Goal: Book appointment/travel/reservation

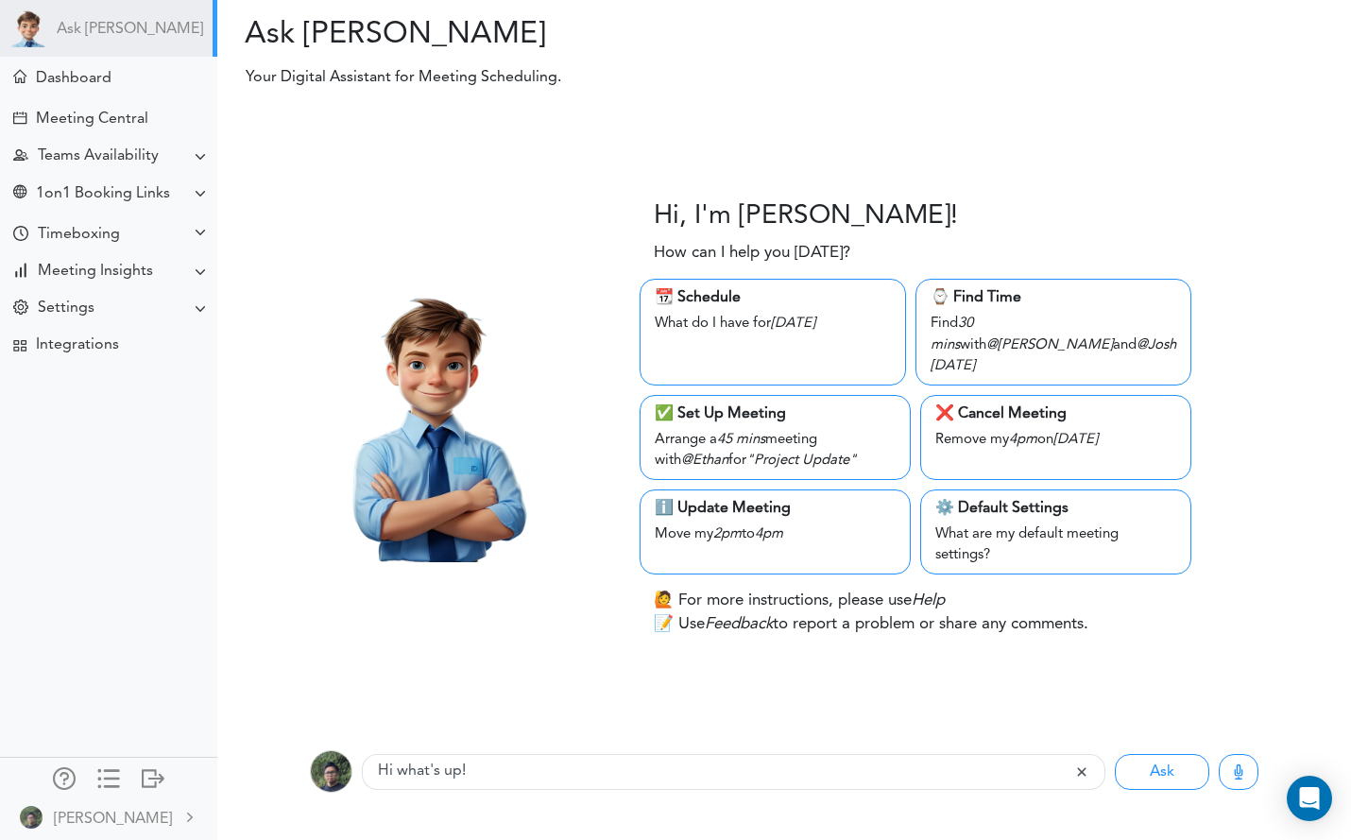
click at [136, 123] on div "Meeting Central" at bounding box center [92, 120] width 112 height 18
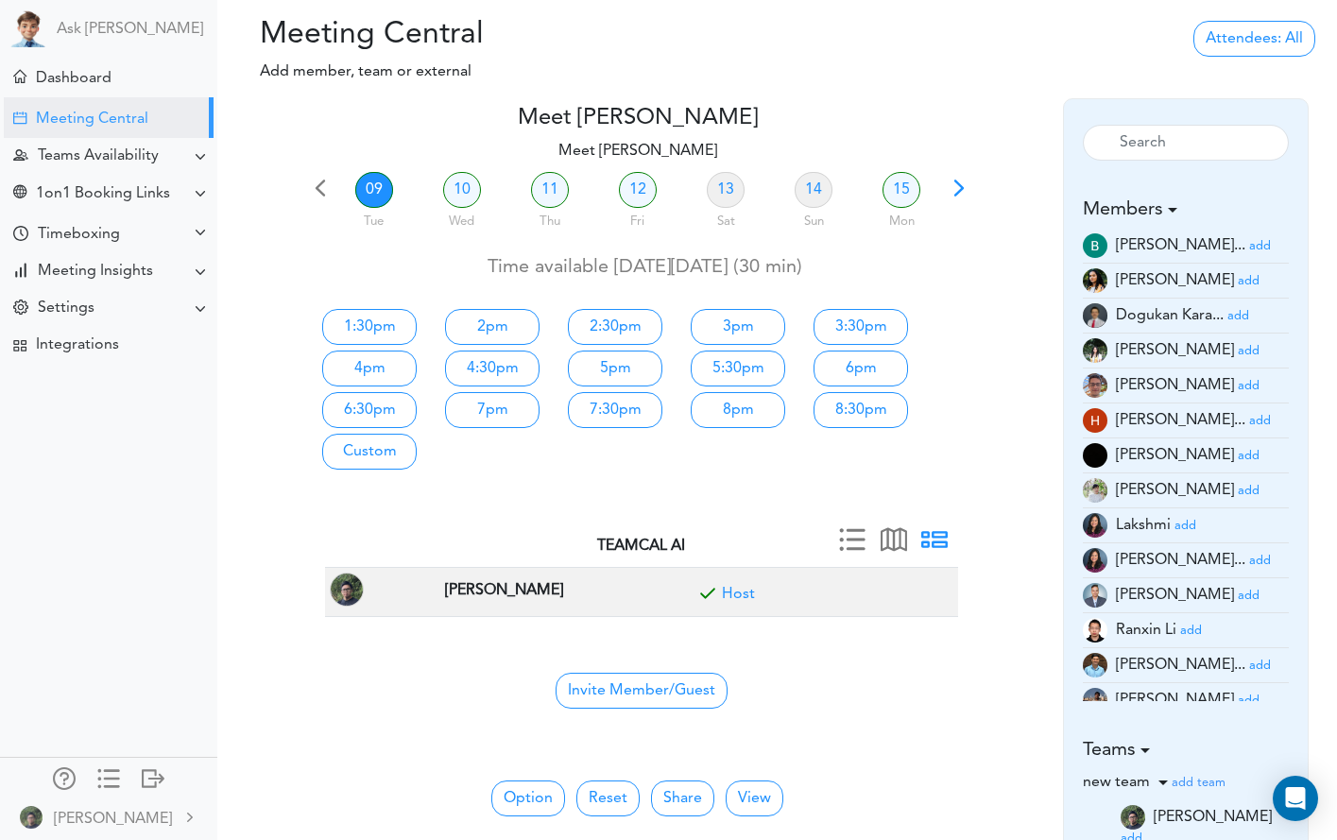
click at [1238, 598] on small "add" at bounding box center [1249, 596] width 22 height 12
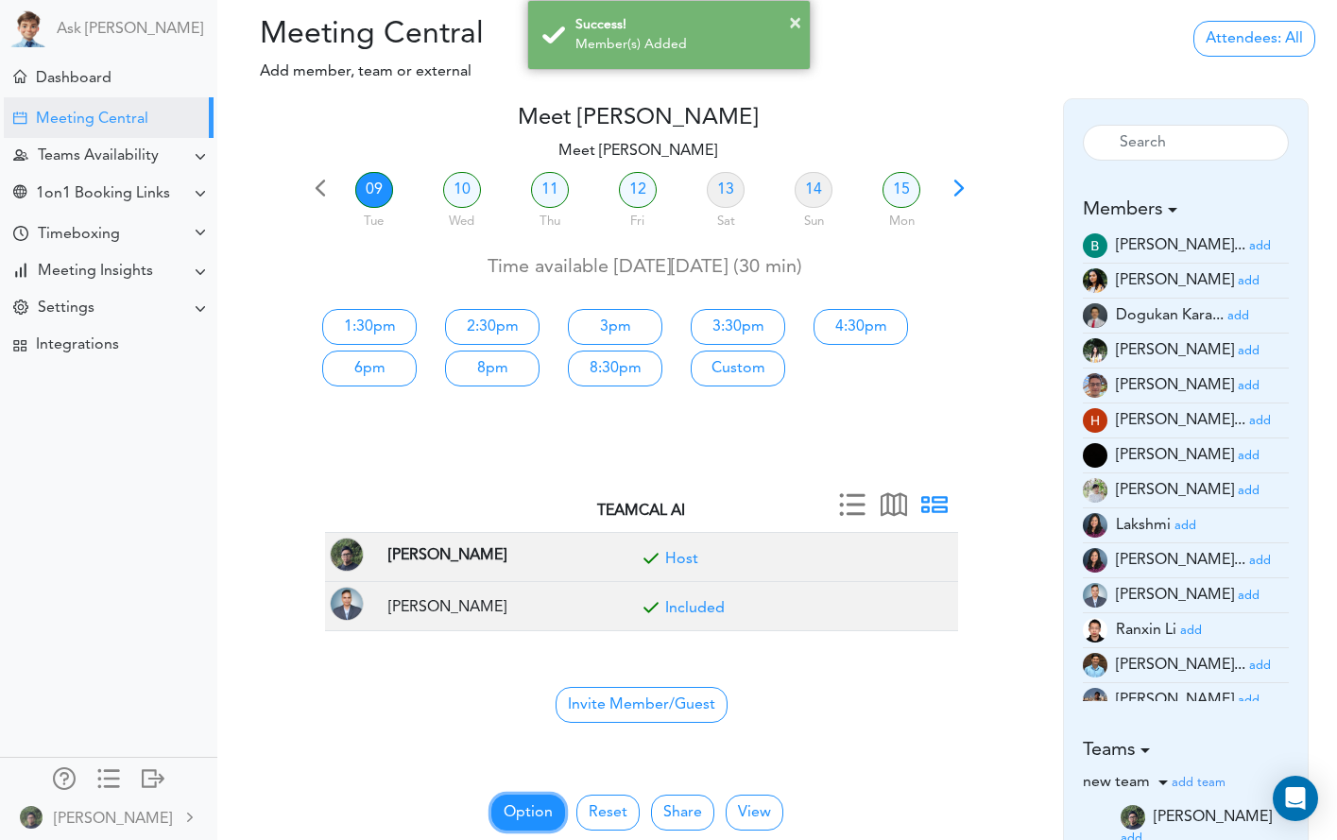
click at [505, 809] on button "Option" at bounding box center [528, 813] width 74 height 36
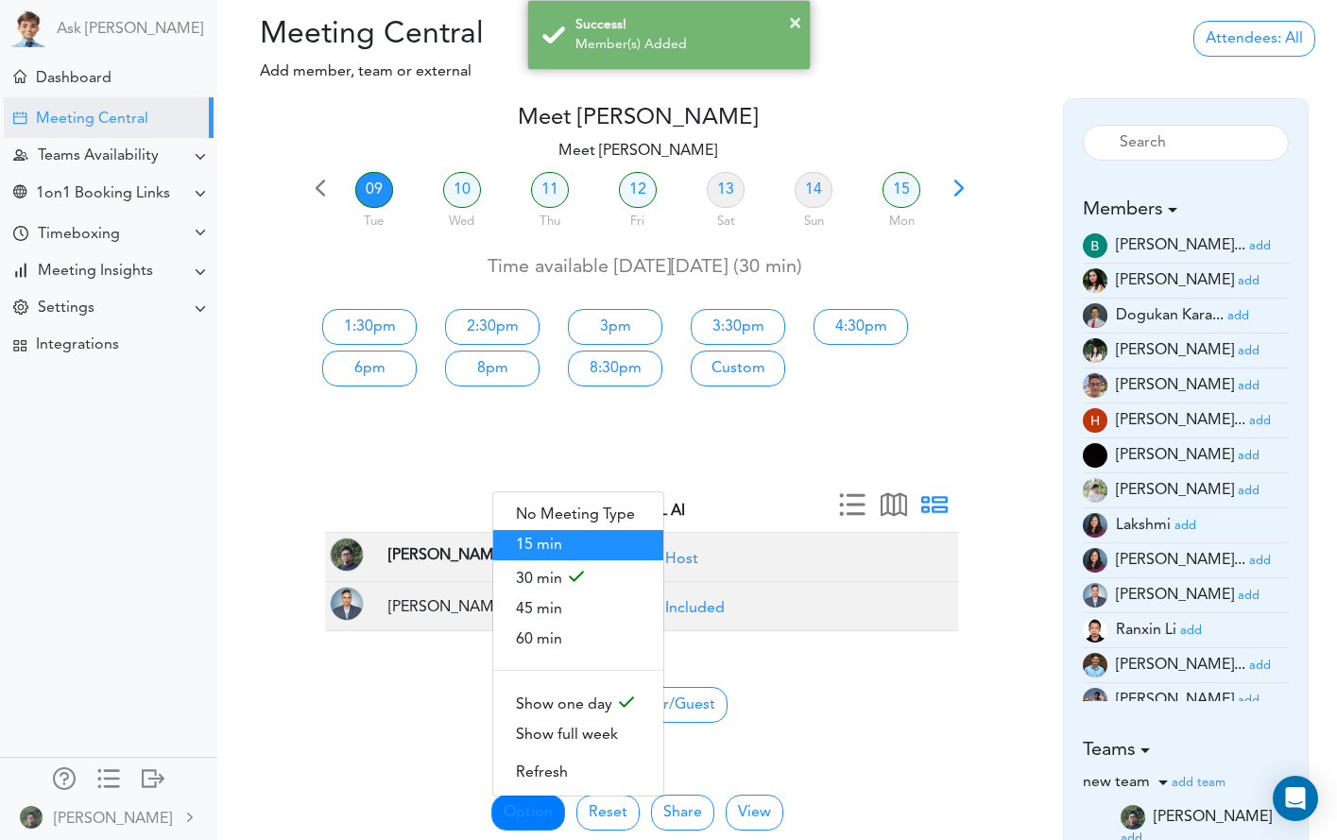
click at [594, 547] on span "15 min" at bounding box center [578, 545] width 170 height 30
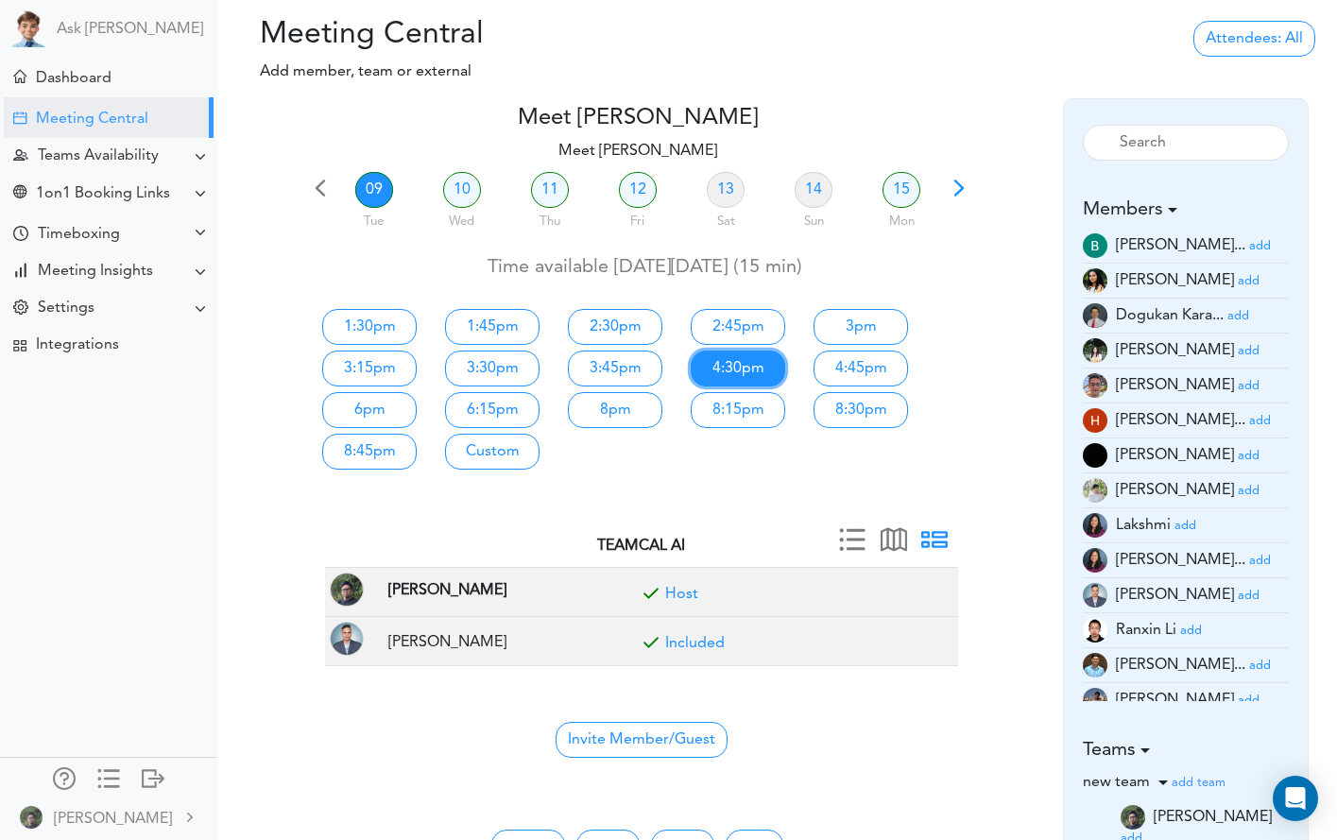
click at [753, 377] on link "4:30pm" at bounding box center [738, 369] width 94 height 36
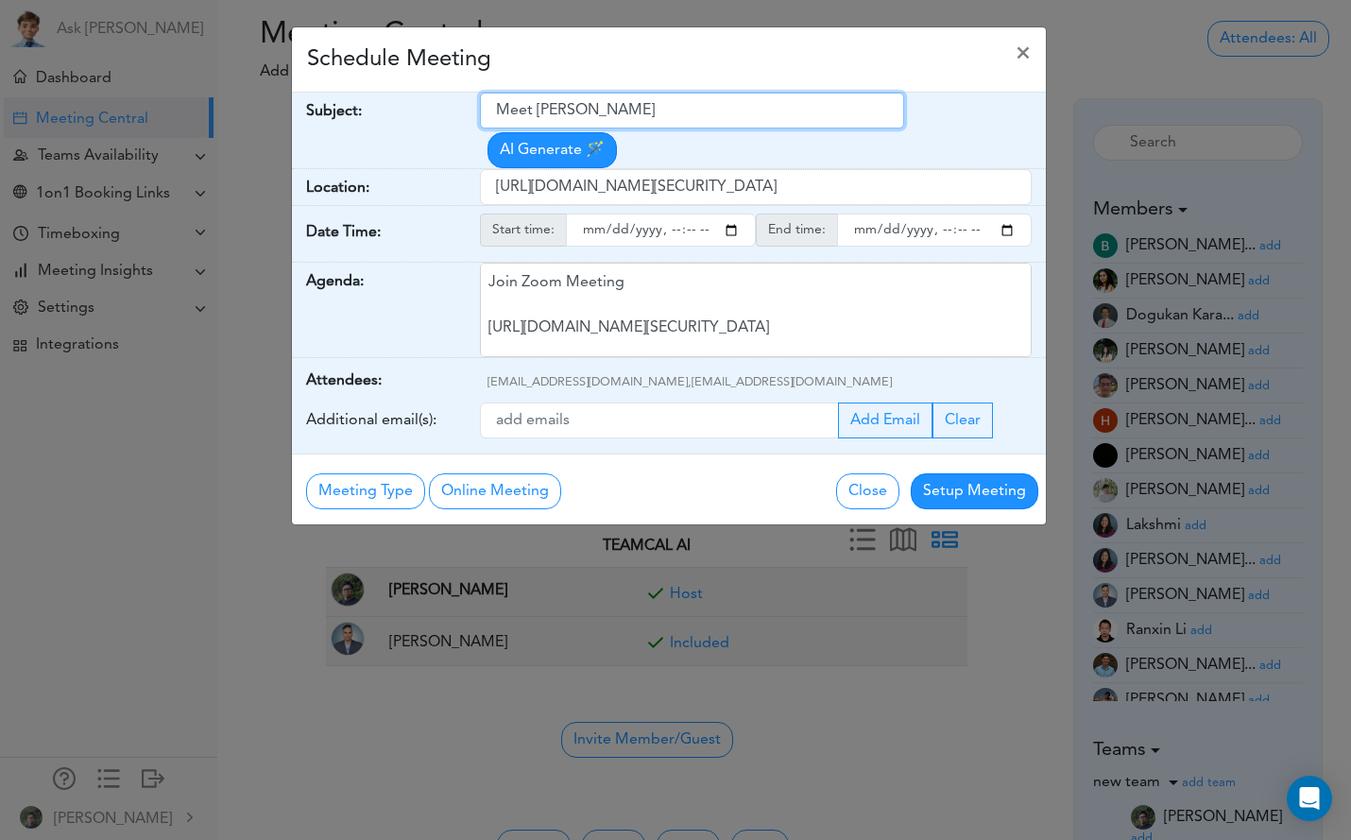
drag, startPoint x: 689, startPoint y: 107, endPoint x: 299, endPoint y: 92, distance: 390.6
click at [300, 93] on div "Subject: Meet [PERSON_NAME] Generate 🪄" at bounding box center [669, 131] width 754 height 77
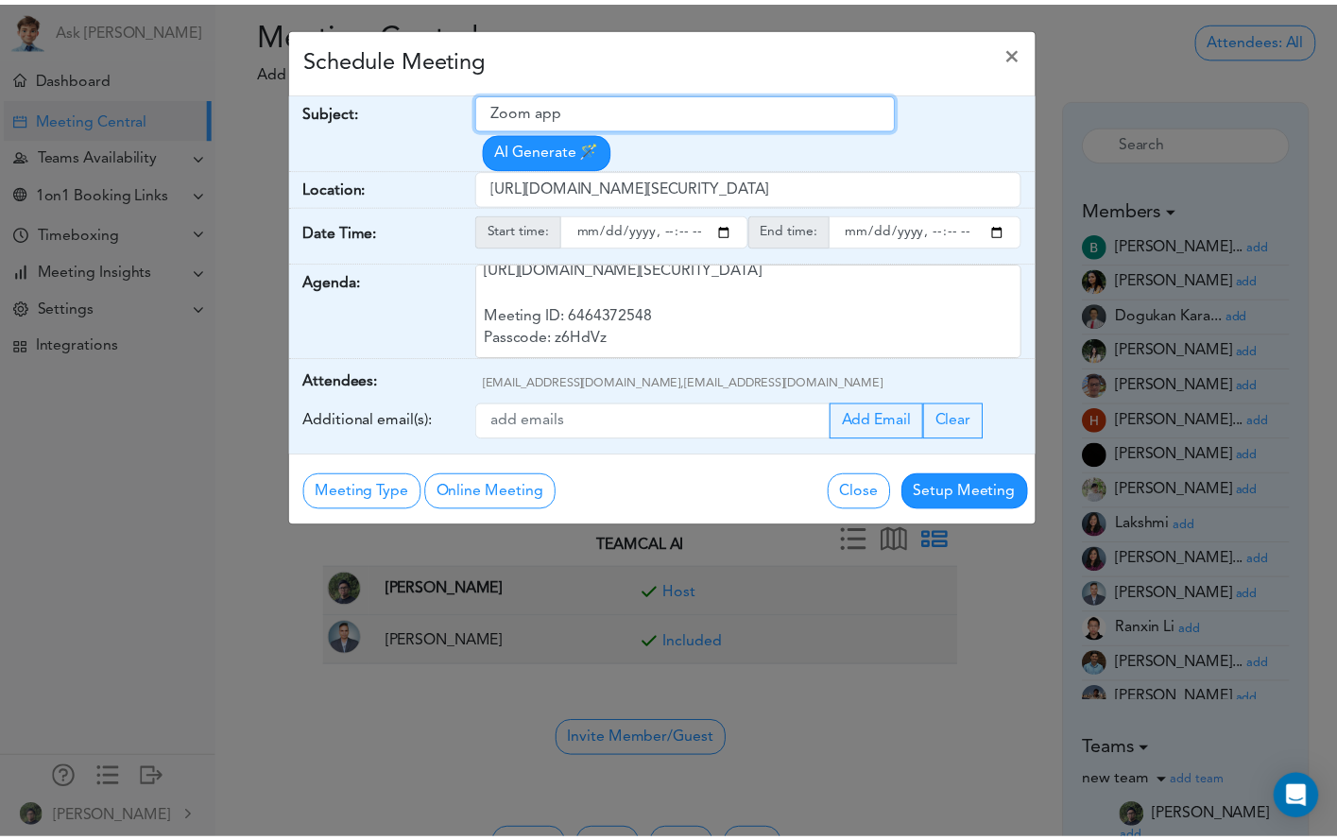
scroll to position [73, 0]
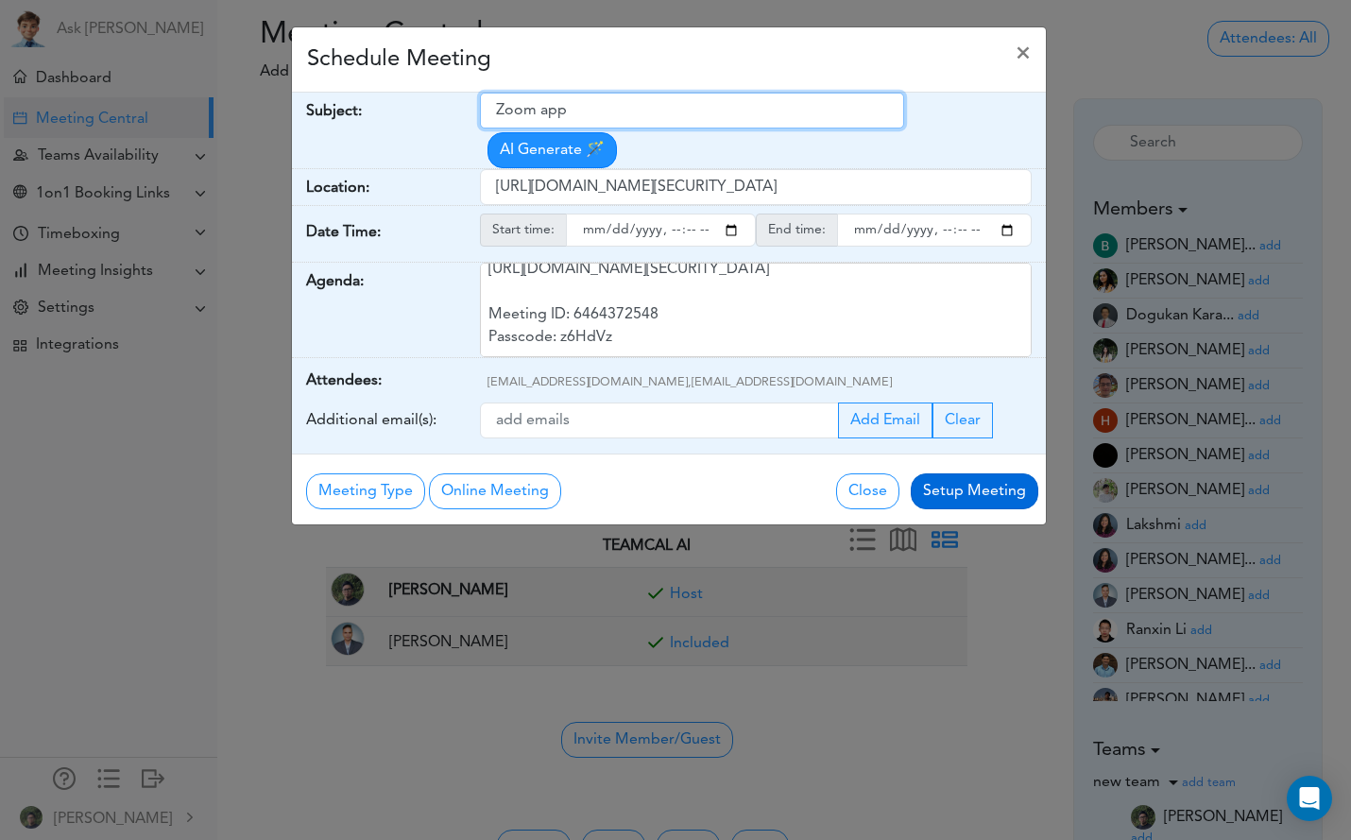
type input "Zoom app"
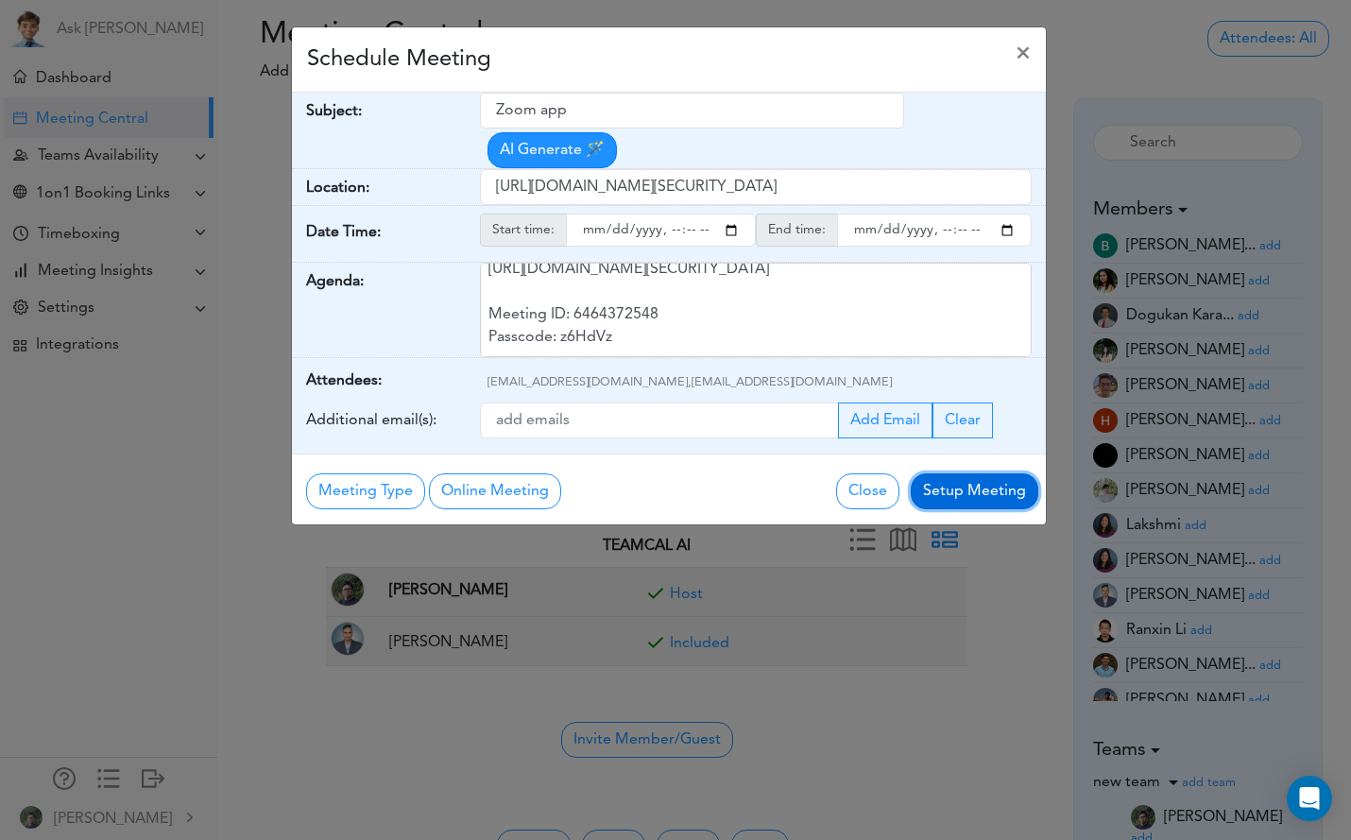
click at [1000, 502] on button "Setup Meeting" at bounding box center [975, 491] width 128 height 36
